Goal: Obtain resource: Obtain resource

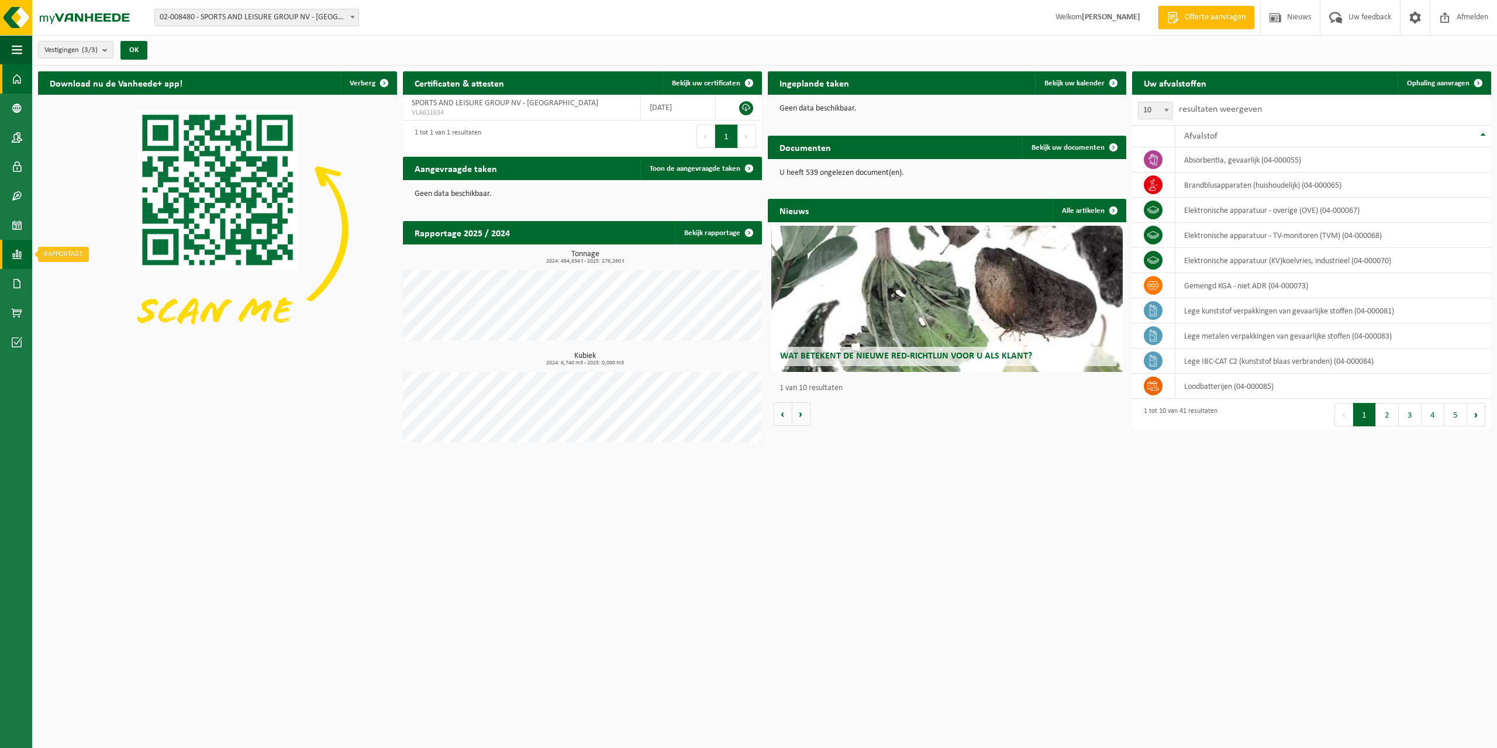
click at [20, 254] on span at bounding box center [17, 254] width 11 height 29
click at [74, 278] on span "In lijstvorm" at bounding box center [88, 279] width 41 height 22
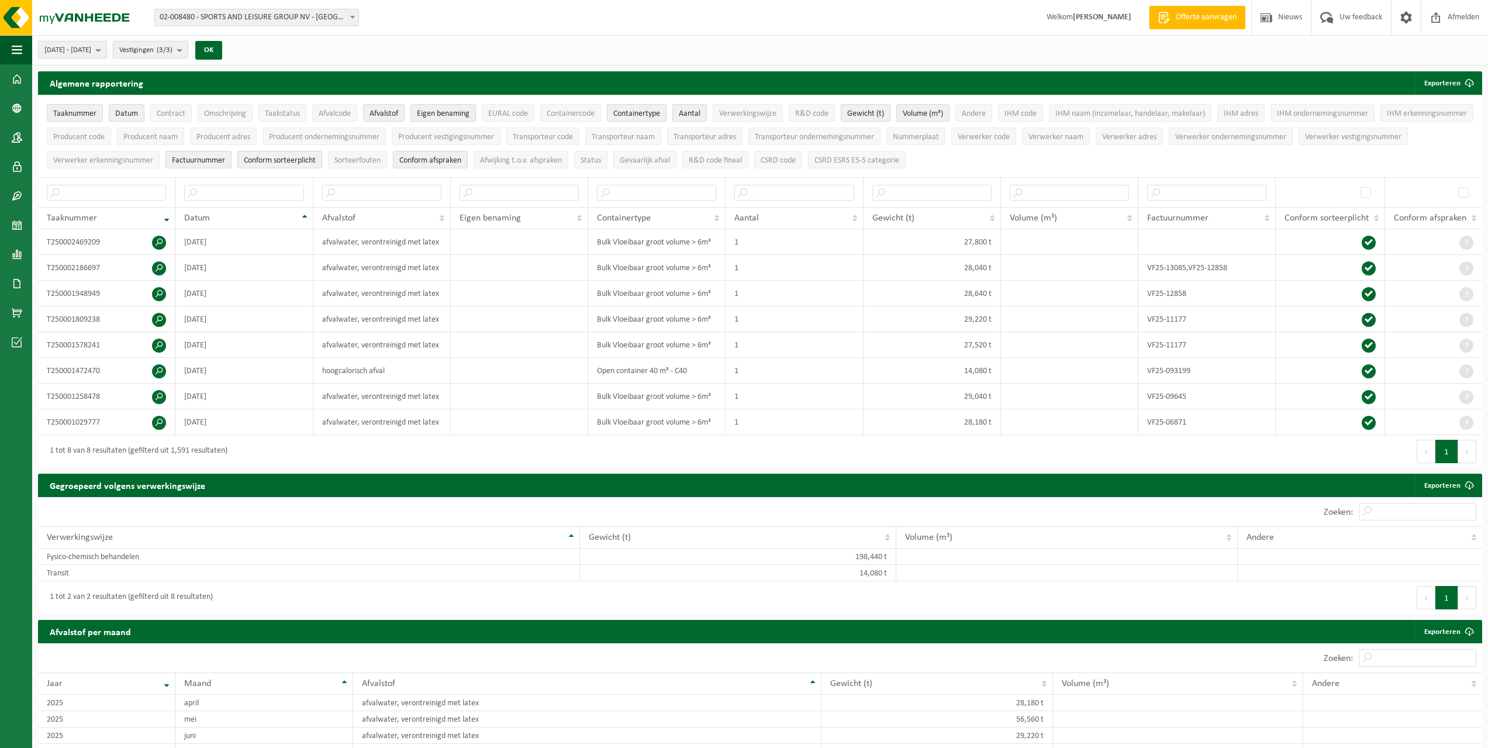
click at [106, 47] on b "submit" at bounding box center [101, 50] width 11 height 16
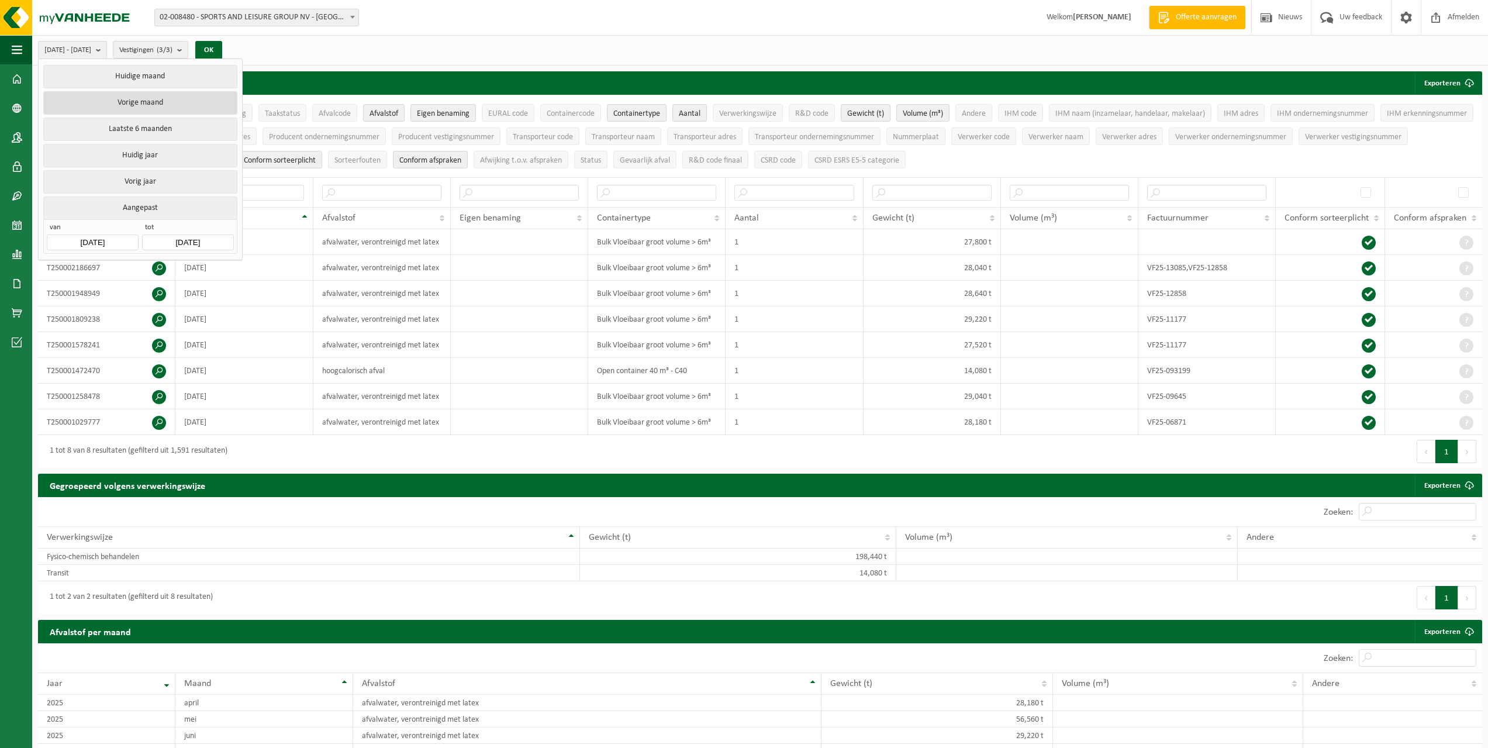
click at [130, 103] on button "Vorige maand" at bounding box center [140, 102] width 194 height 23
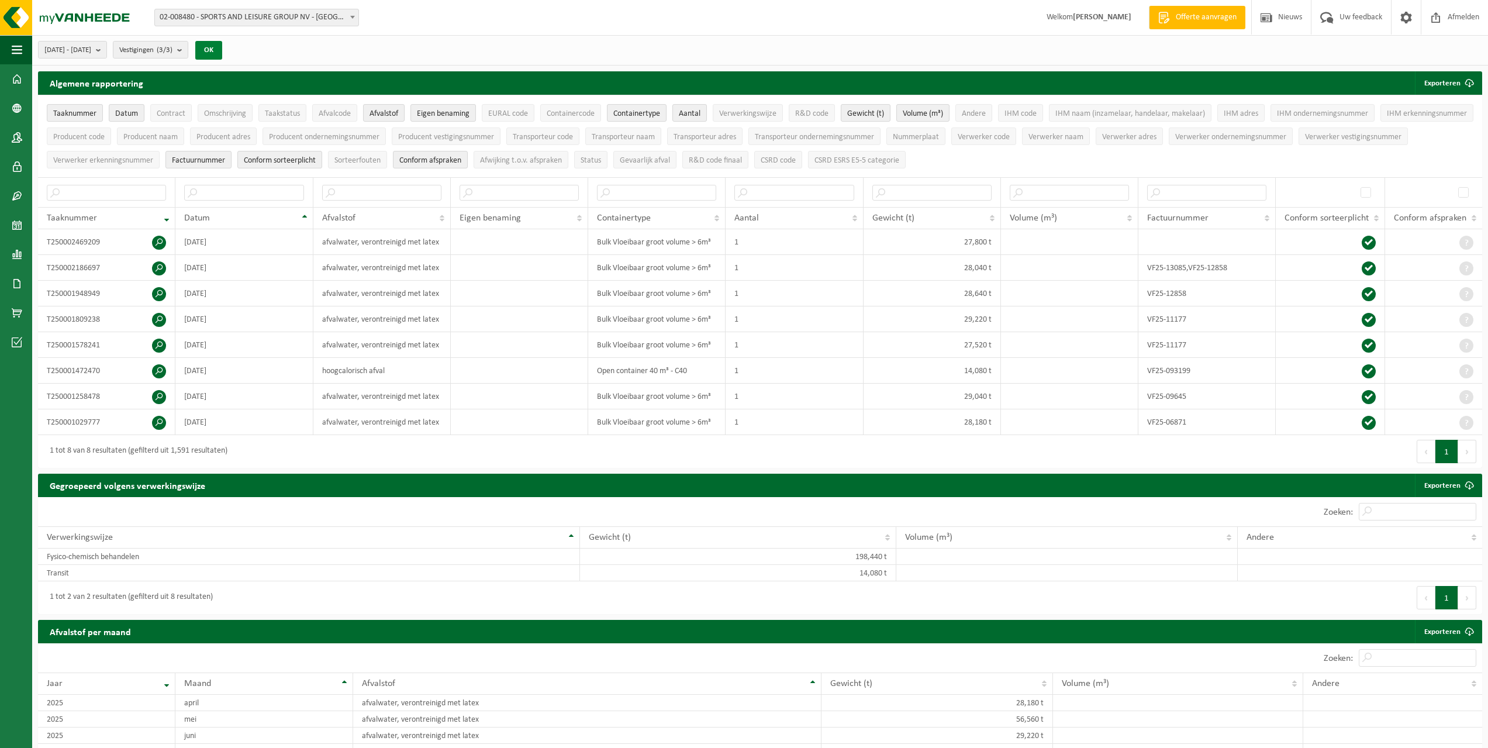
click at [222, 50] on button "OK" at bounding box center [208, 50] width 27 height 19
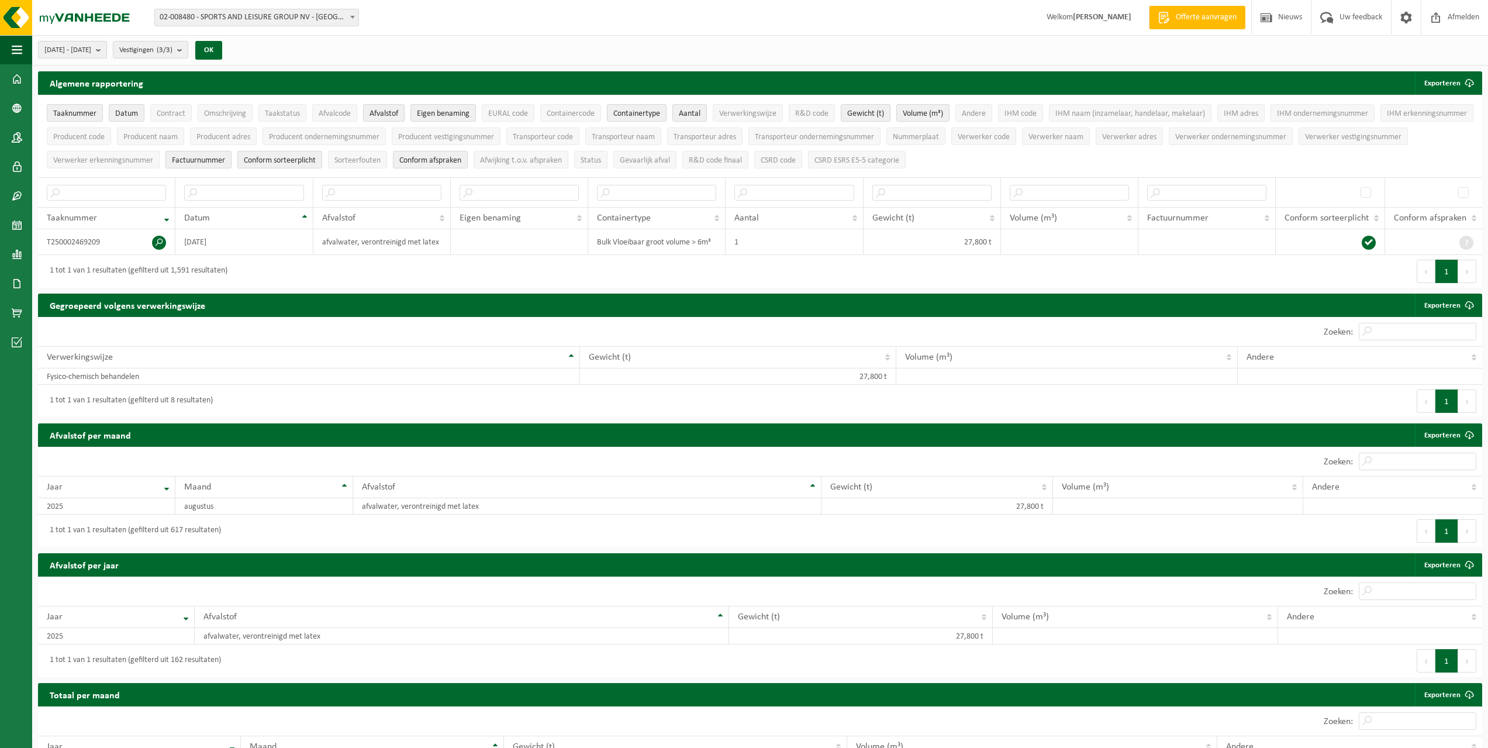
click at [106, 53] on b "submit" at bounding box center [101, 50] width 11 height 16
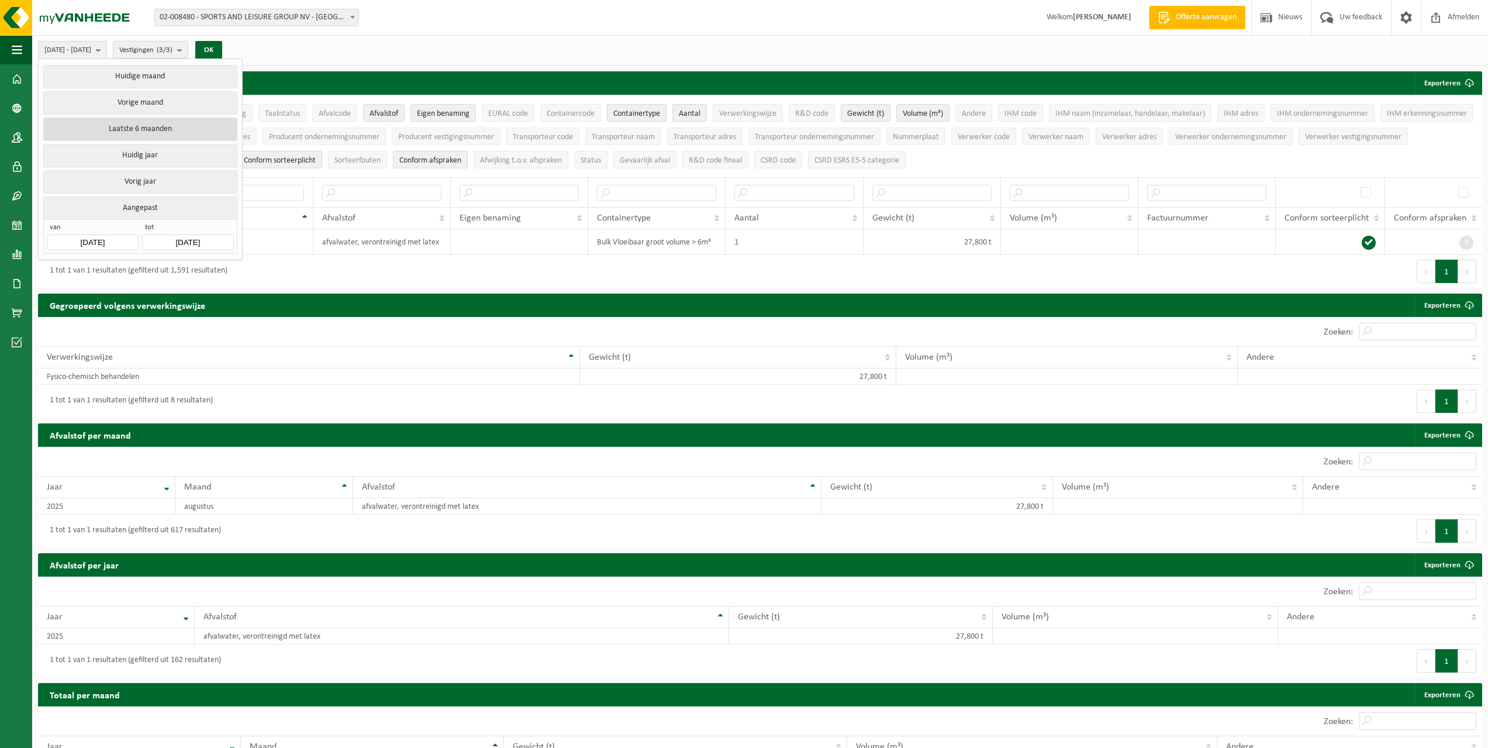
click at [125, 122] on button "Laatste 6 maanden" at bounding box center [140, 129] width 194 height 23
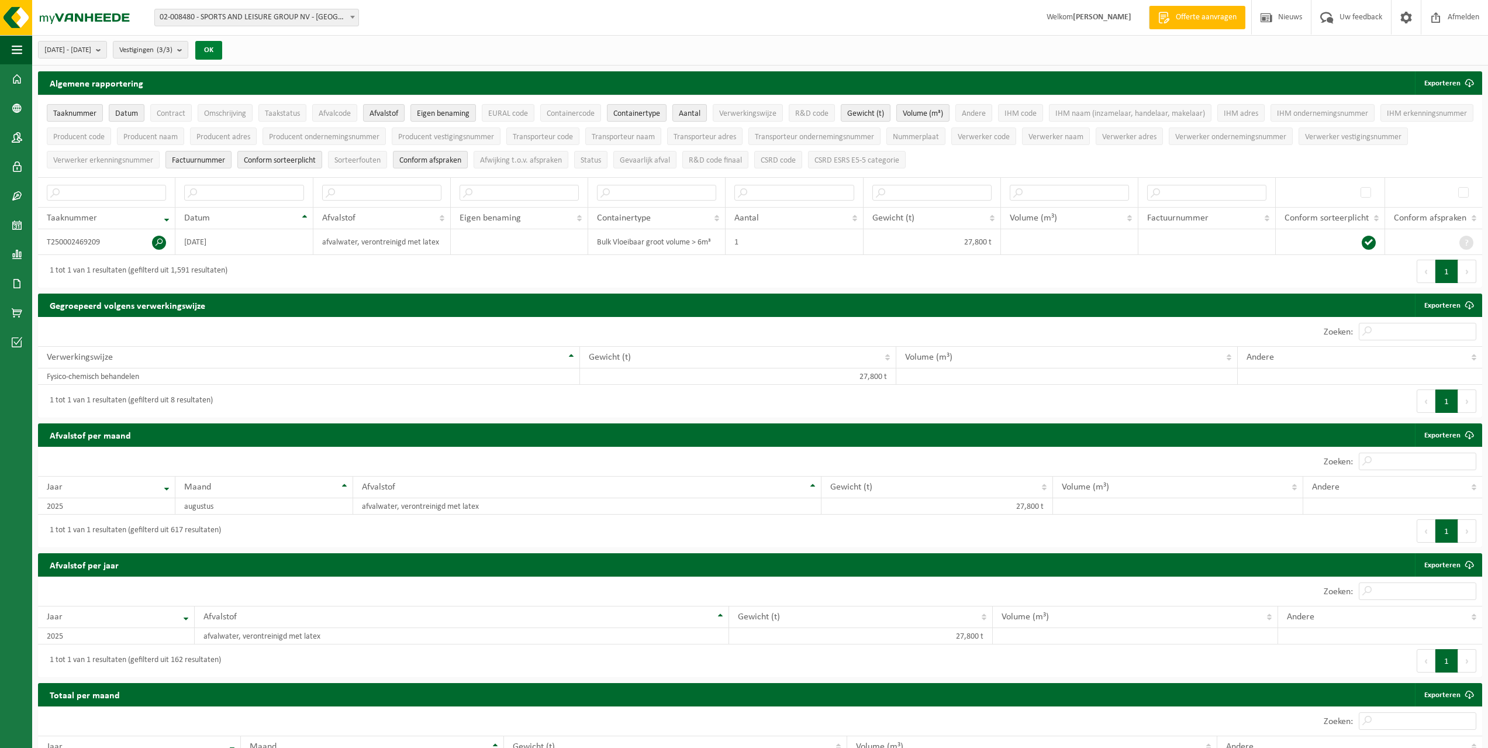
click at [222, 53] on button "OK" at bounding box center [208, 50] width 27 height 19
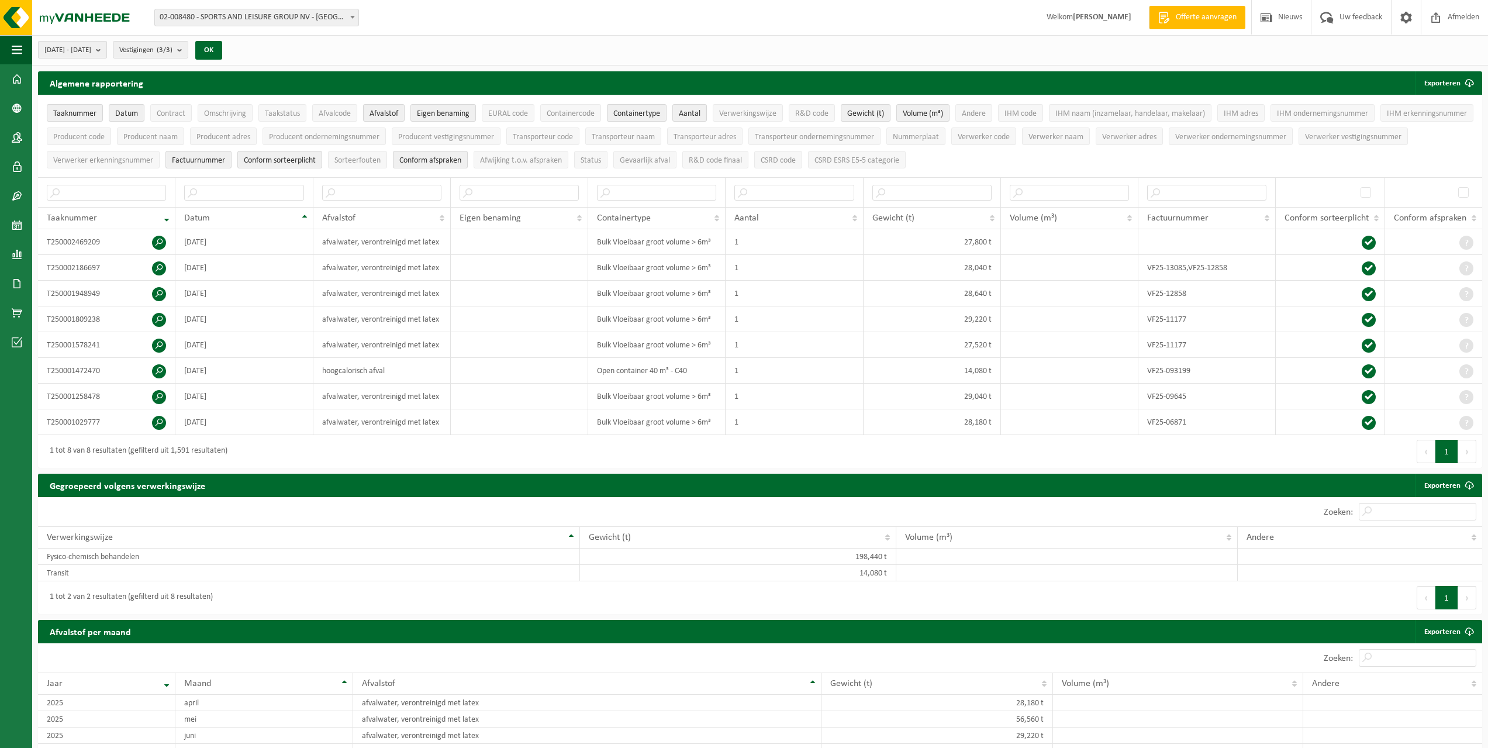
click at [106, 51] on b "submit" at bounding box center [101, 50] width 11 height 16
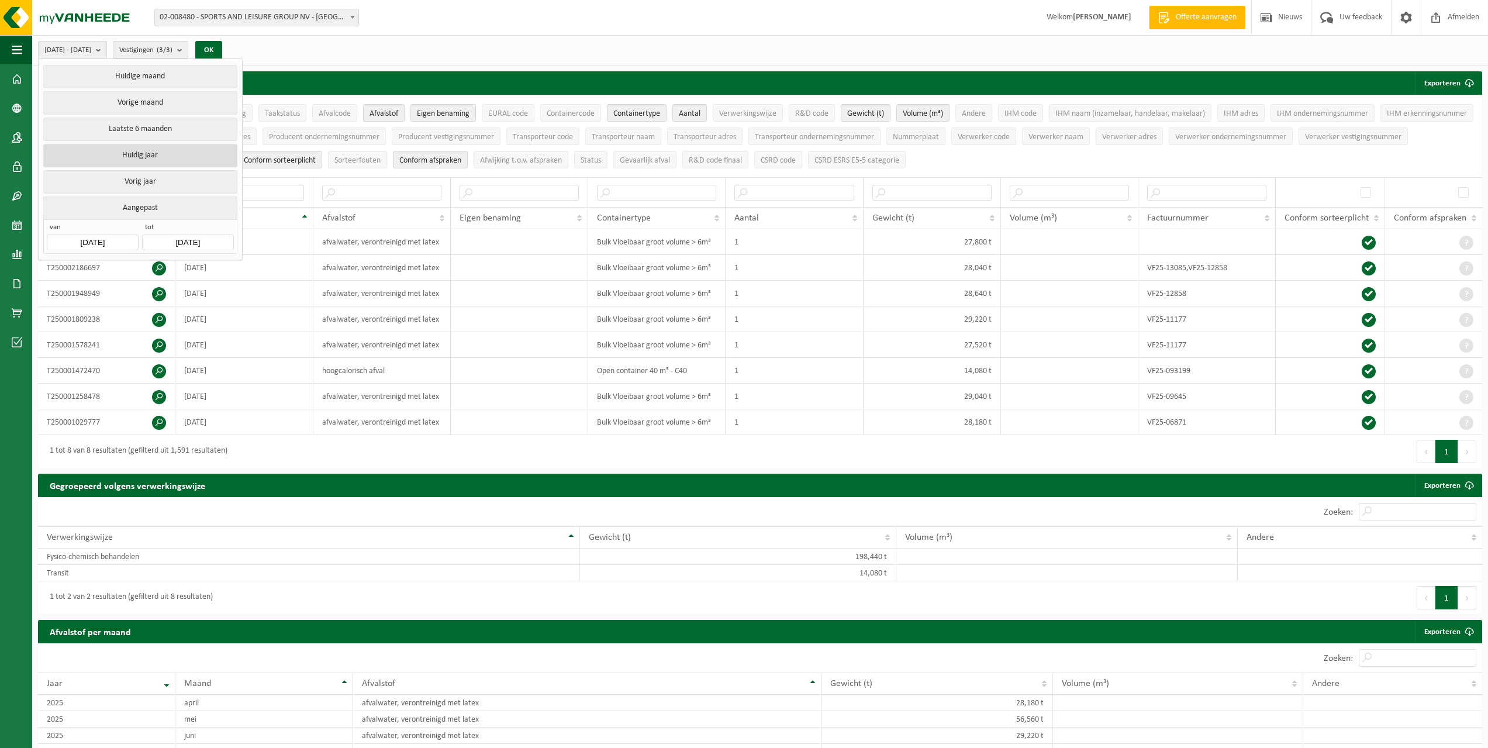
click at [129, 153] on button "Huidig jaar" at bounding box center [140, 155] width 194 height 23
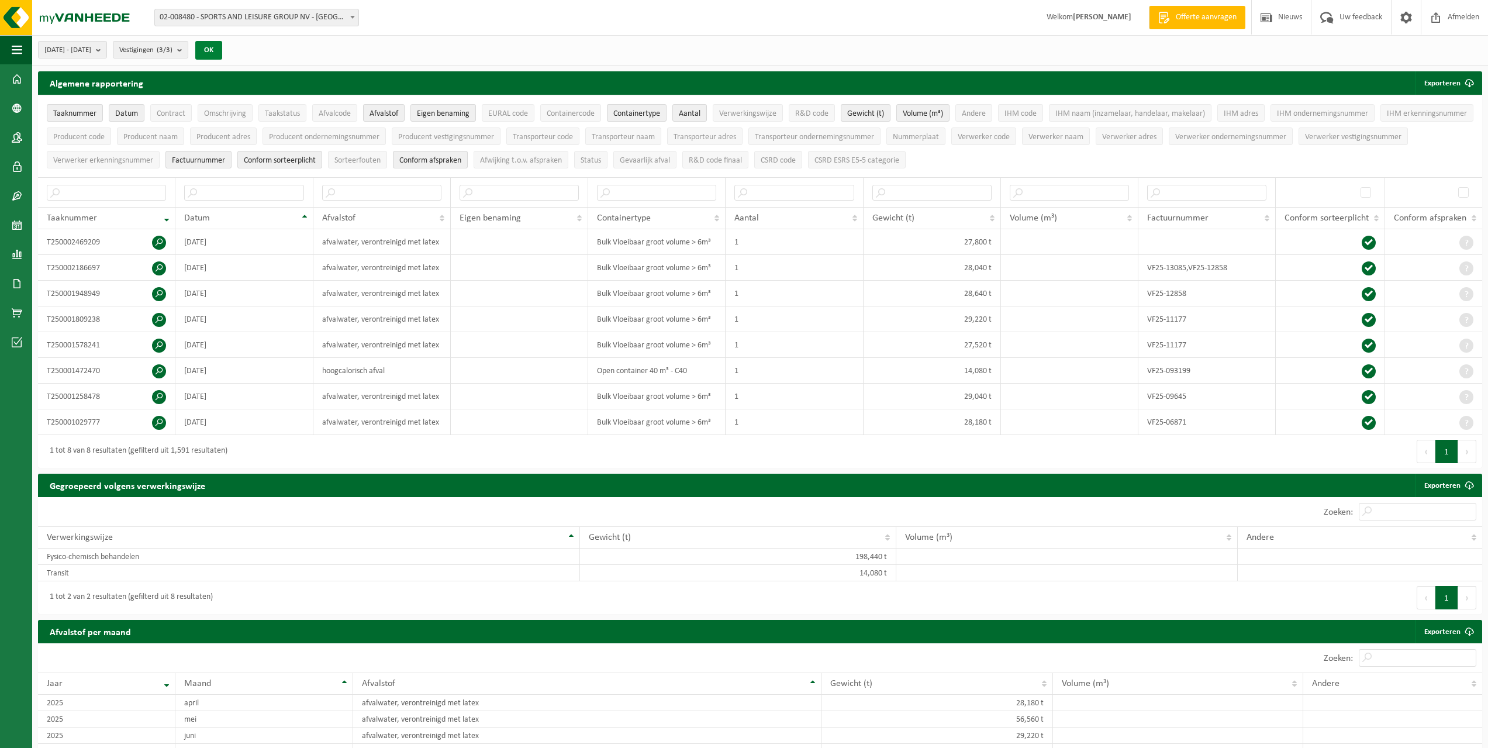
click at [222, 49] on button "OK" at bounding box center [208, 50] width 27 height 19
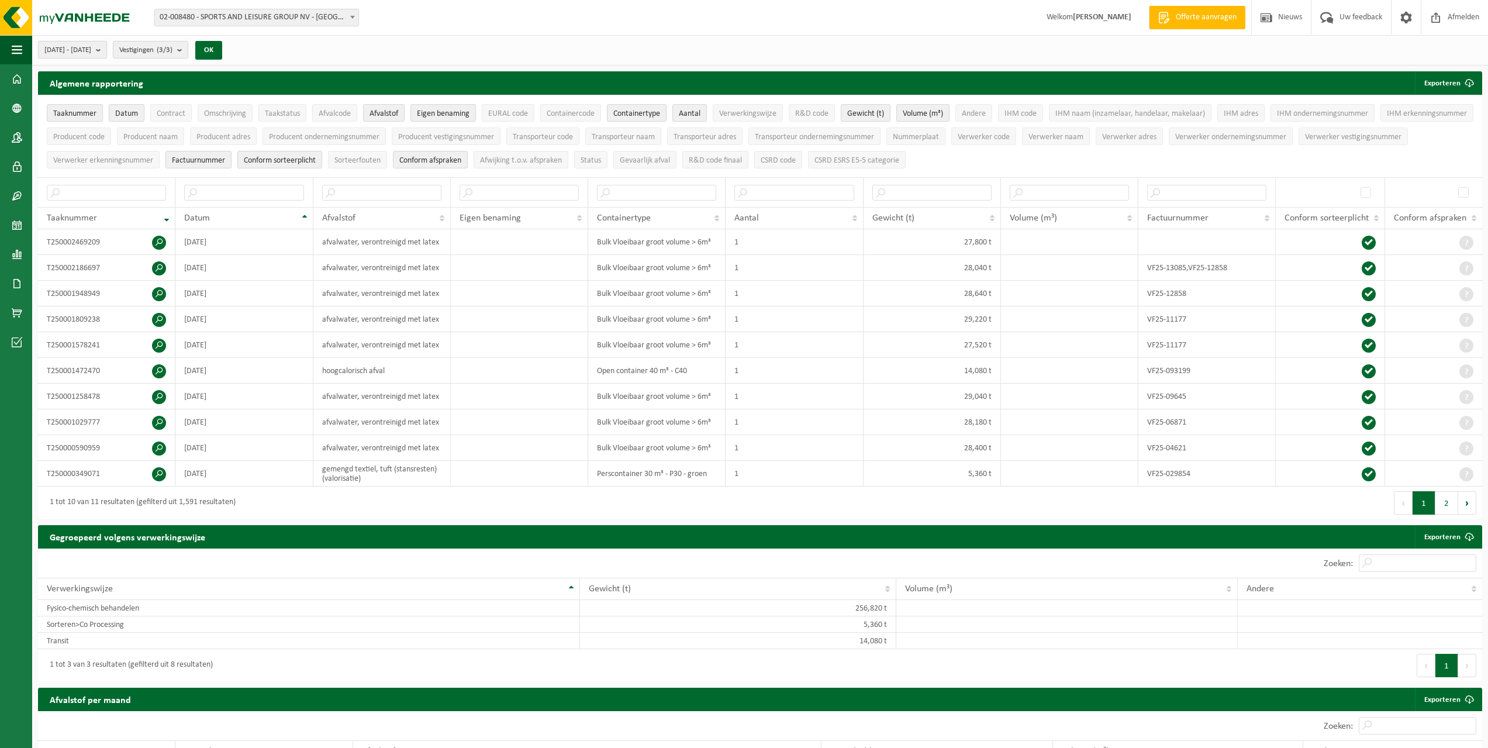
click at [91, 49] on span "2025-01-01 - 2025-09-12" at bounding box center [67, 51] width 47 height 18
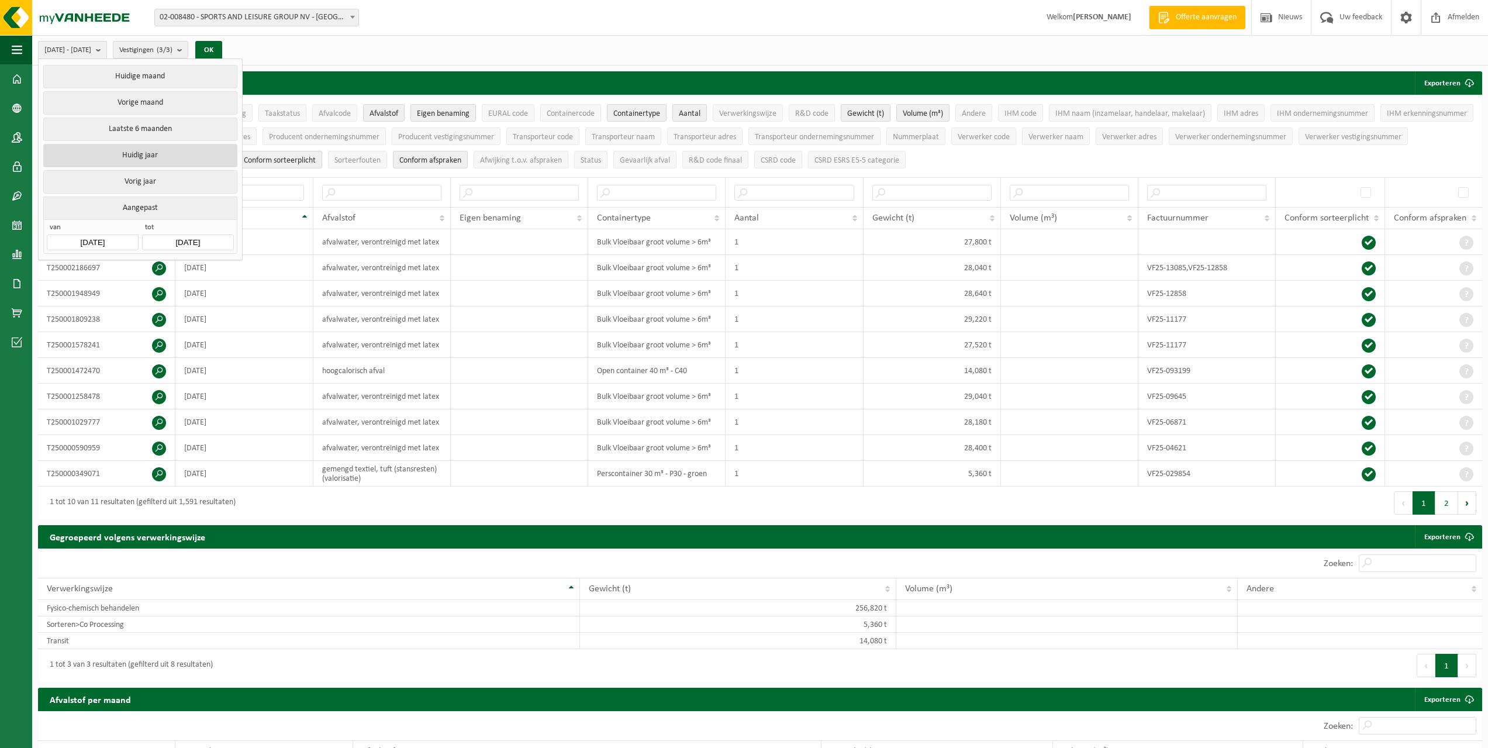
click at [116, 144] on button "Huidig jaar" at bounding box center [140, 155] width 194 height 23
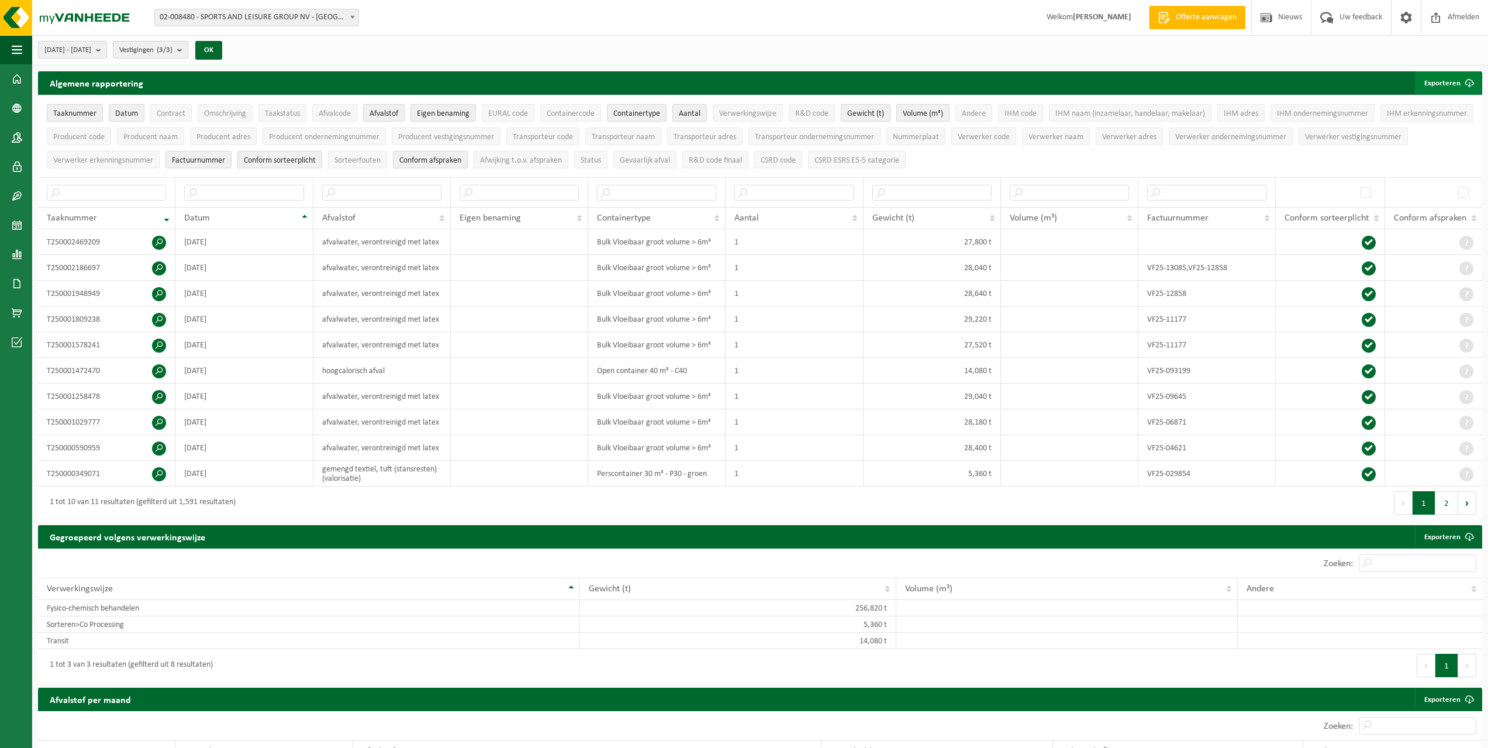
click at [1434, 86] on button "Exporteren" at bounding box center [1448, 82] width 66 height 23
click at [1435, 126] on link "Alle beschikbare kolommen" at bounding box center [1428, 129] width 106 height 23
